Goal: Check status

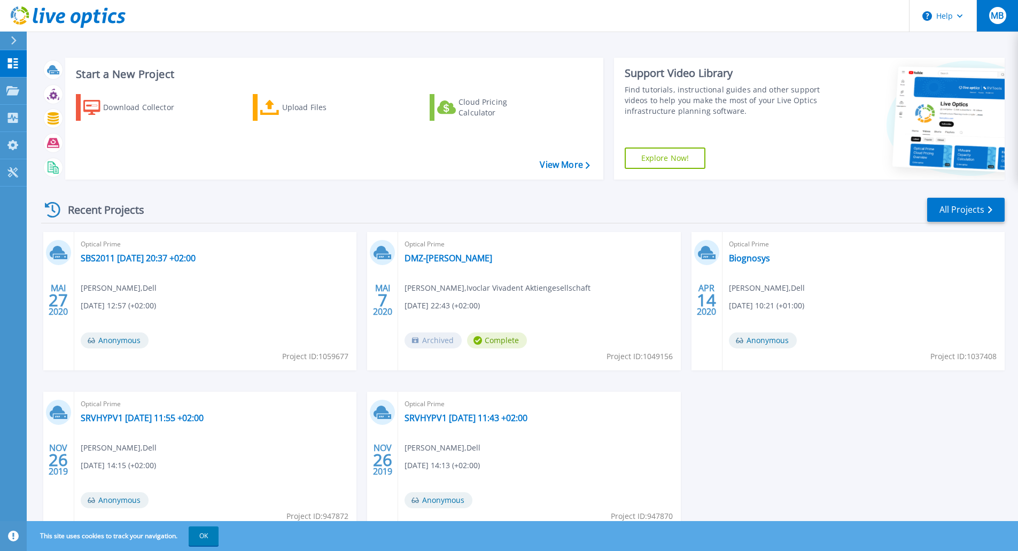
click at [999, 20] on span "MB" at bounding box center [996, 15] width 13 height 9
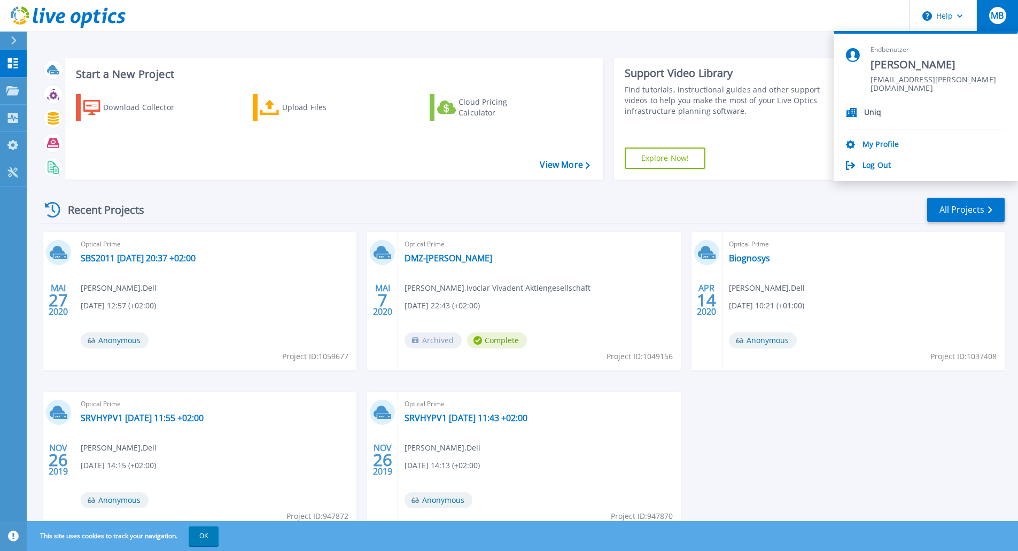
click at [999, 20] on span "MB" at bounding box center [996, 15] width 13 height 9
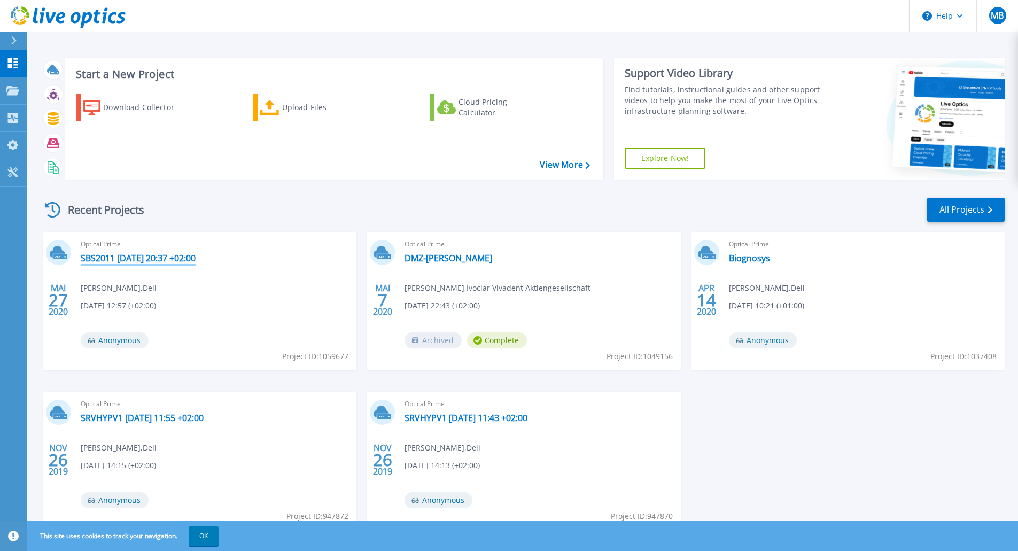
click at [147, 257] on link "SBS2011 [DATE] 20:37 +02:00" at bounding box center [138, 258] width 115 height 11
